Goal: Check status: Check status

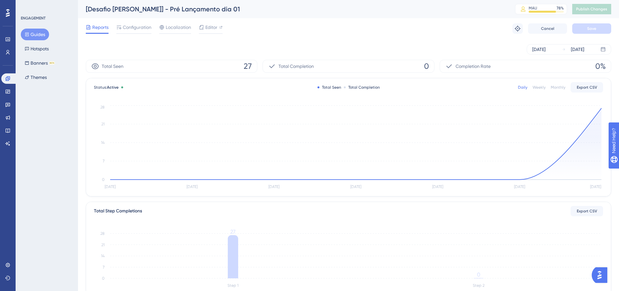
drag, startPoint x: 172, startPoint y: 52, endPoint x: 93, endPoint y: 1, distance: 94.2
click at [167, 47] on div "Oct 09 2025 Oct 15 2025" at bounding box center [348, 49] width 525 height 10
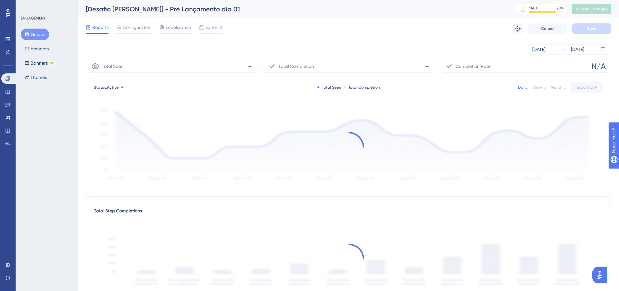
click at [445, 35] on div "Reports Configuration Localization Editor Troubleshoot Cancel Save" at bounding box center [348, 28] width 525 height 21
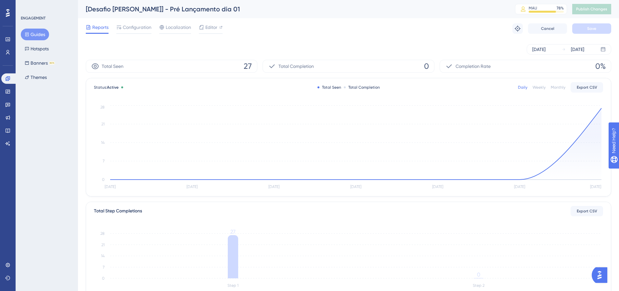
click at [32, 34] on button "Guides" at bounding box center [35, 35] width 28 height 12
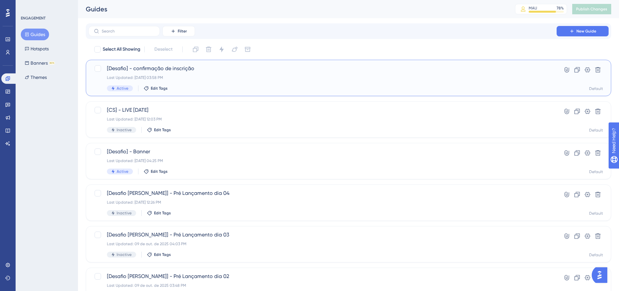
click at [200, 78] on div "Last Updated: [DATE] 03:58 PM" at bounding box center [322, 77] width 431 height 5
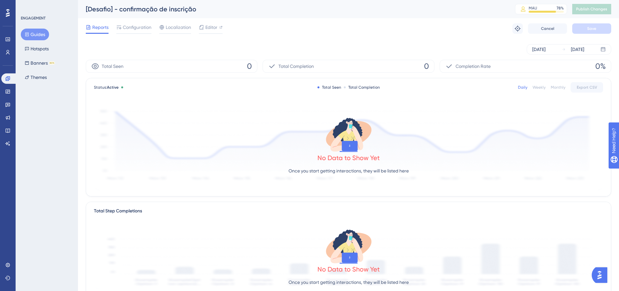
click at [31, 33] on button "Guides" at bounding box center [35, 35] width 28 height 12
